Goal: Task Accomplishment & Management: Use online tool/utility

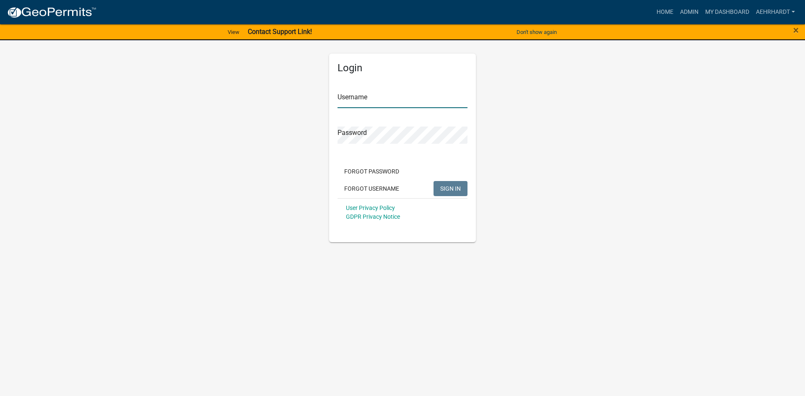
type input "aehrhardt"
click at [454, 187] on span "SIGN IN" at bounding box center [450, 188] width 21 height 7
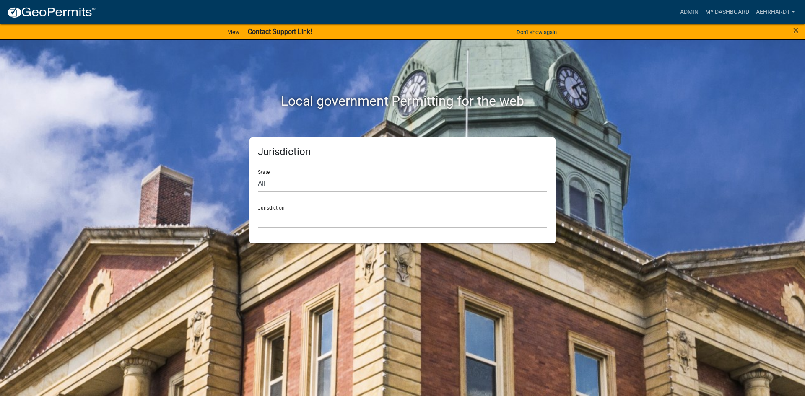
click at [288, 216] on select "[GEOGRAPHIC_DATA], [US_STATE] [GEOGRAPHIC_DATA], [US_STATE][PERSON_NAME][GEOGRA…" at bounding box center [402, 219] width 289 height 17
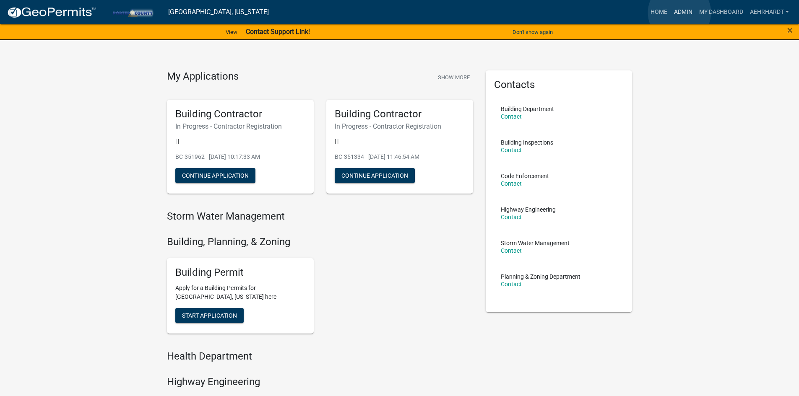
click at [679, 13] on link "Admin" at bounding box center [683, 12] width 25 height 16
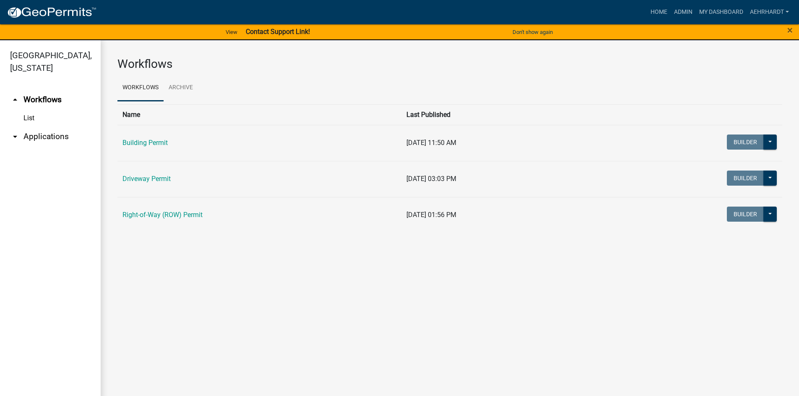
click at [45, 127] on link "arrow_drop_down Applications" at bounding box center [50, 137] width 101 height 20
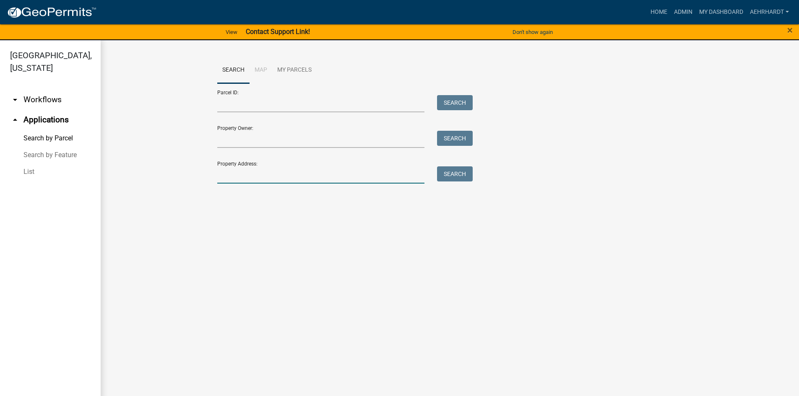
drag, startPoint x: 273, startPoint y: 178, endPoint x: 290, endPoint y: 178, distance: 16.8
click at [278, 178] on input "Property Address:" at bounding box center [321, 174] width 208 height 17
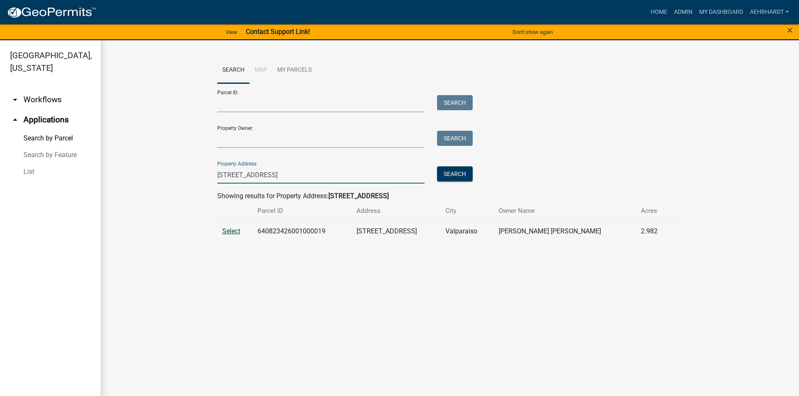
type input "[STREET_ADDRESS]"
click at [231, 229] on span "Select" at bounding box center [231, 231] width 18 height 8
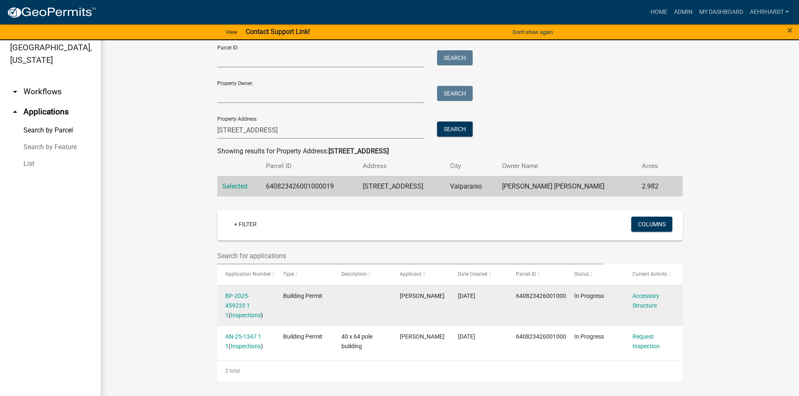
scroll to position [10, 0]
